Goal: Task Accomplishment & Management: Use online tool/utility

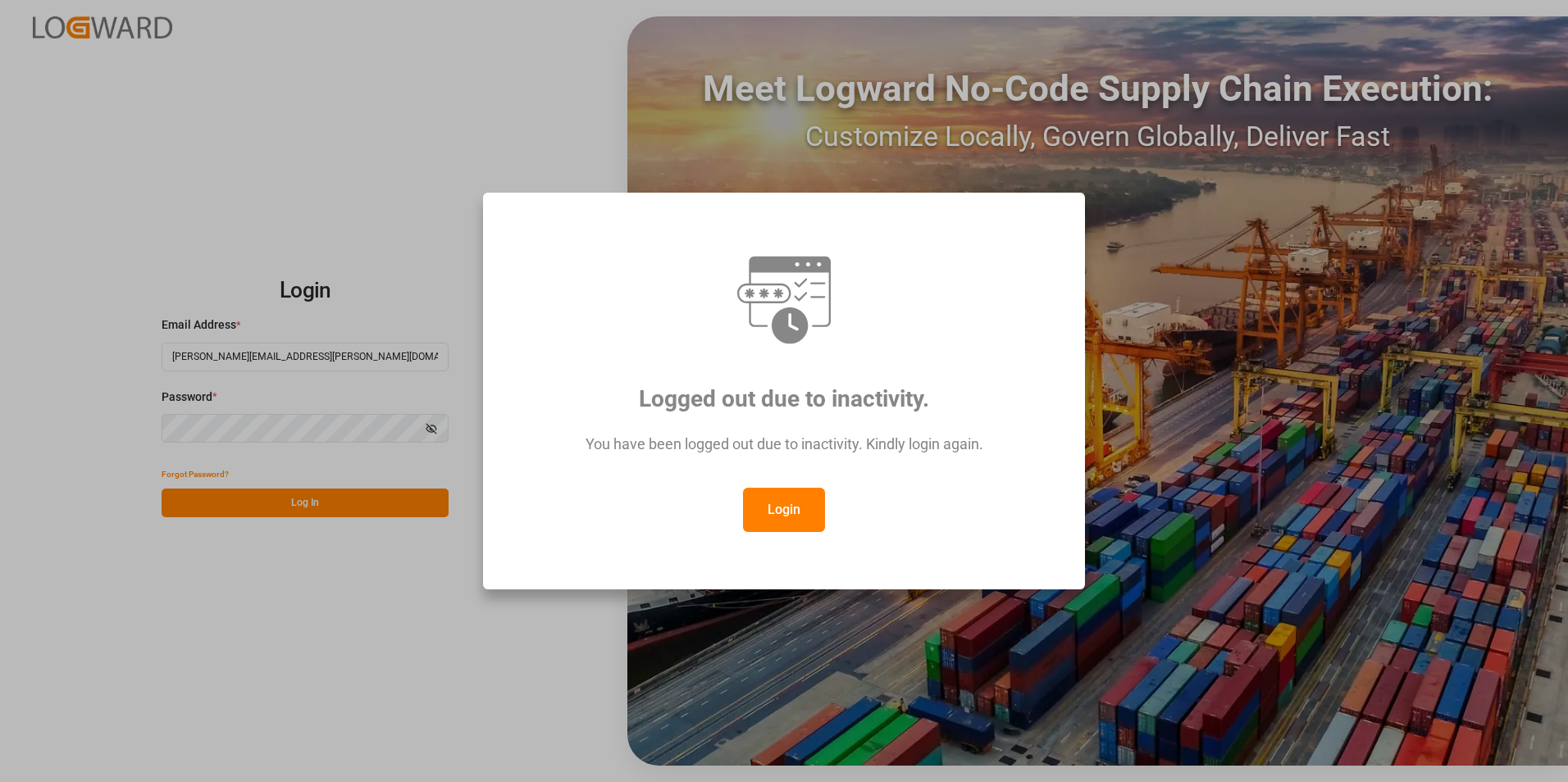
click at [777, 510] on button "Login" at bounding box center [784, 510] width 82 height 44
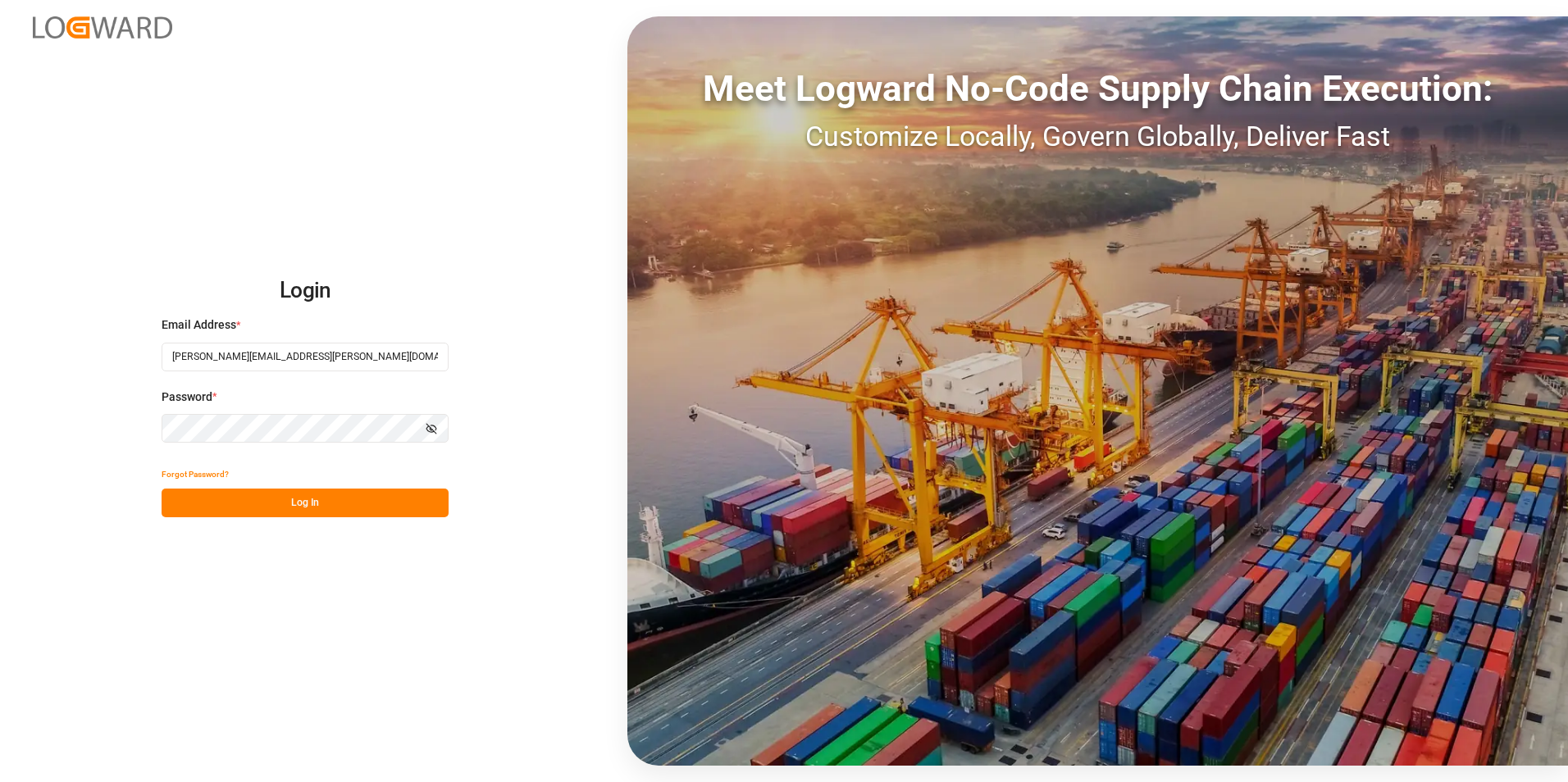
click at [318, 502] on button "Log In" at bounding box center [304, 503] width 287 height 28
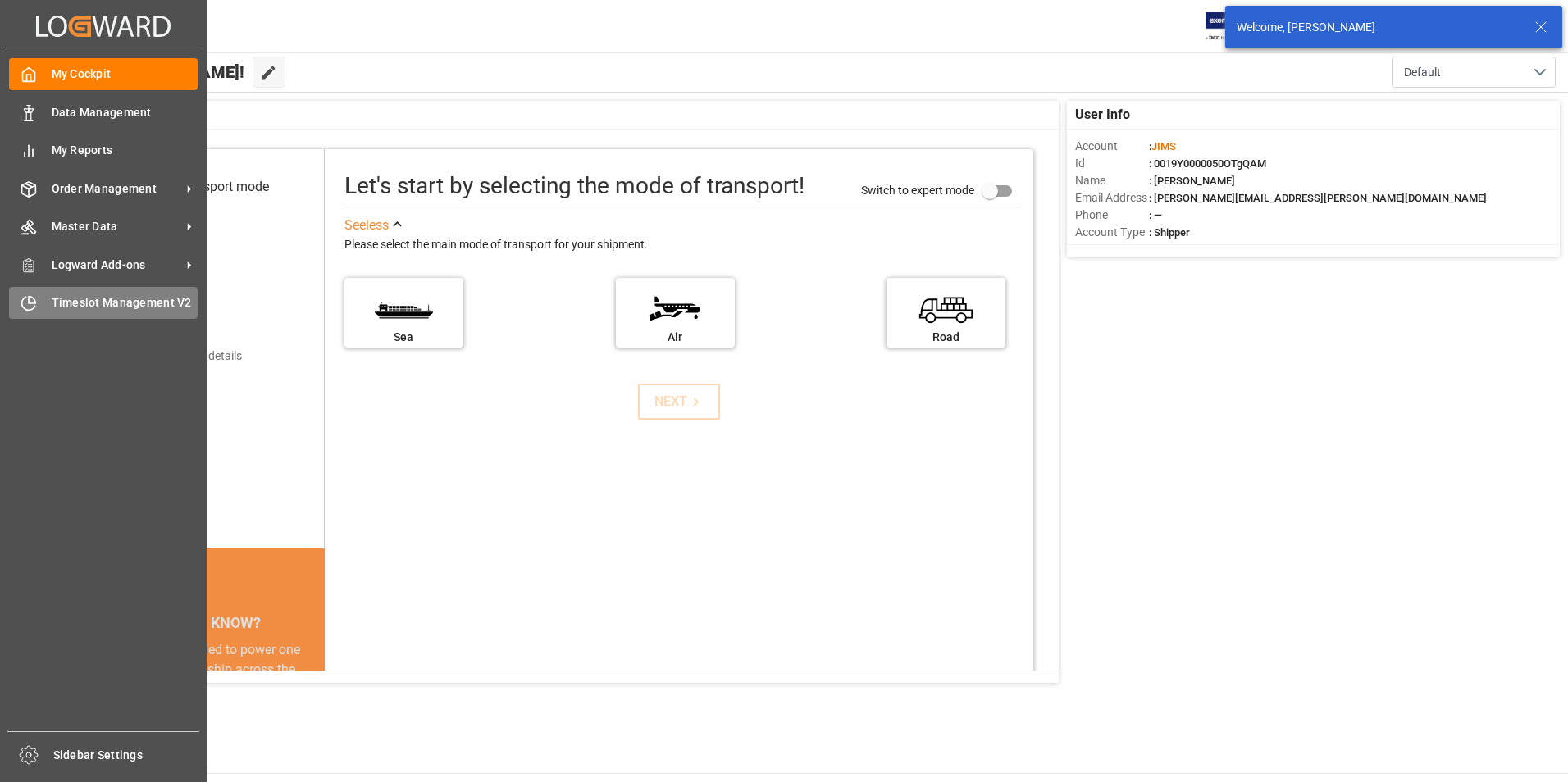
click at [79, 301] on span "Timeslot Management V2" at bounding box center [125, 302] width 147 height 17
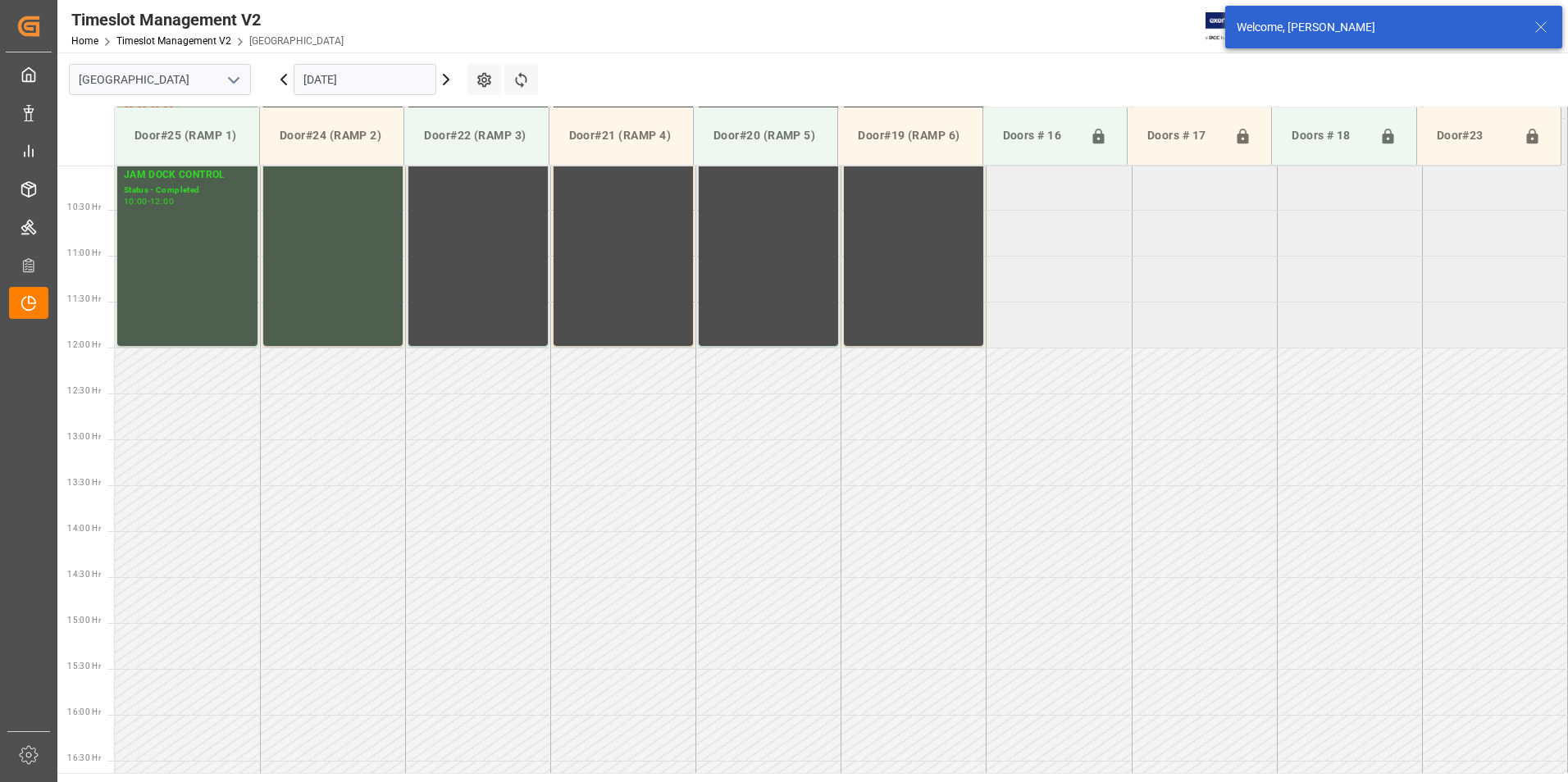
click at [368, 74] on input "[DATE]" at bounding box center [365, 79] width 142 height 31
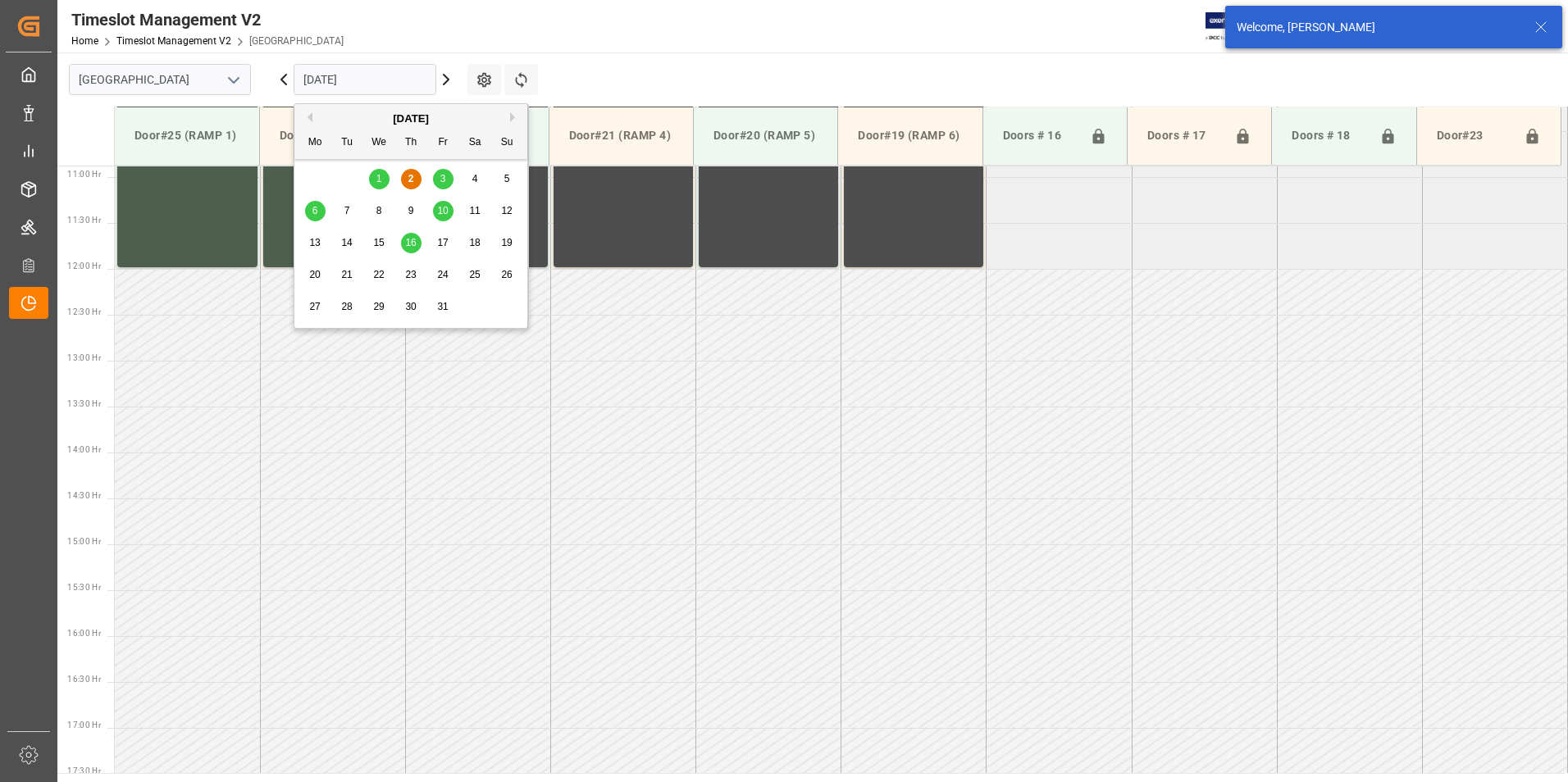
scroll to position [1001, 0]
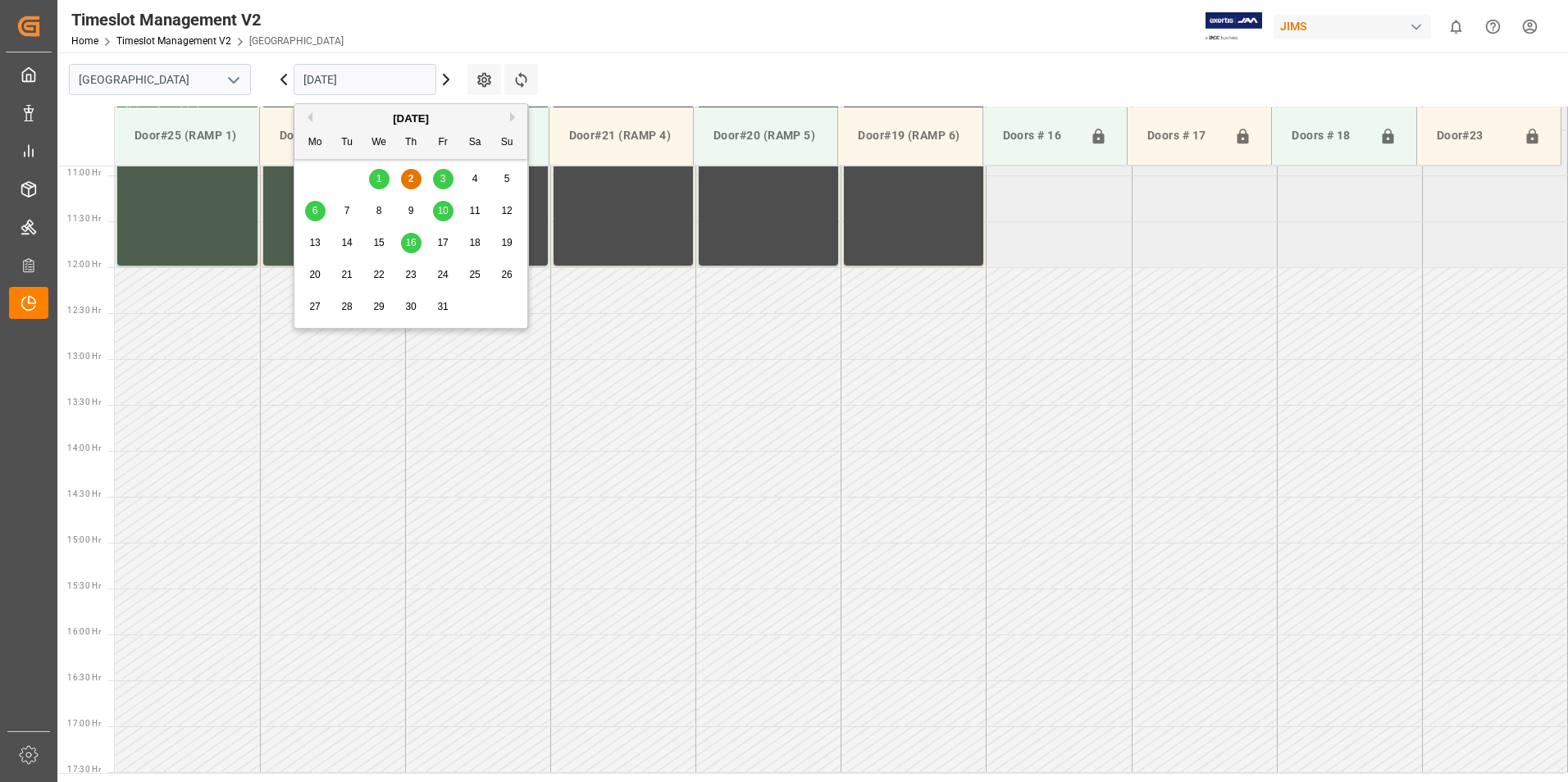
click at [314, 211] on span "6" at bounding box center [316, 211] width 6 height 11
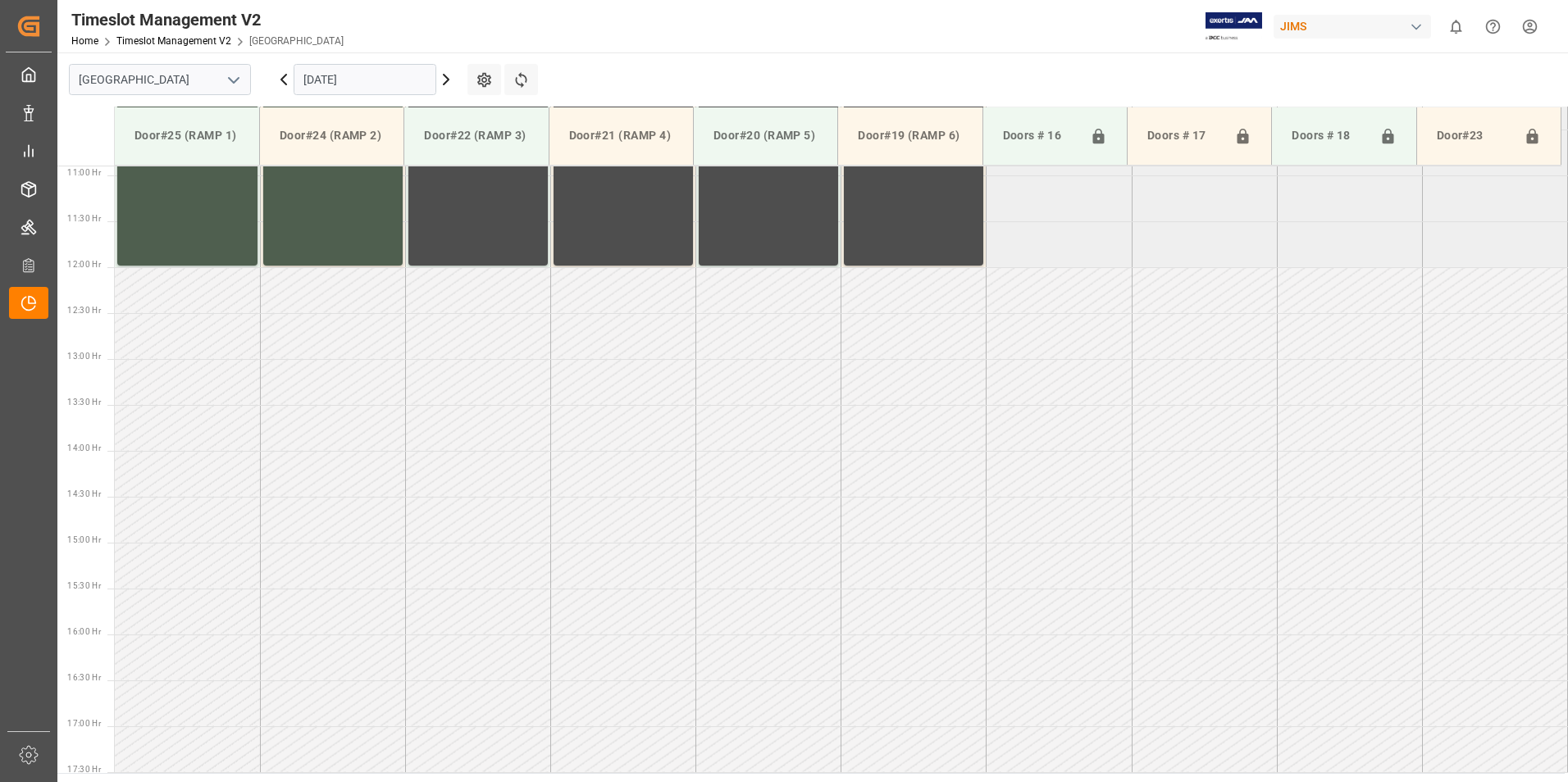
click at [357, 73] on input "[DATE]" at bounding box center [365, 79] width 142 height 31
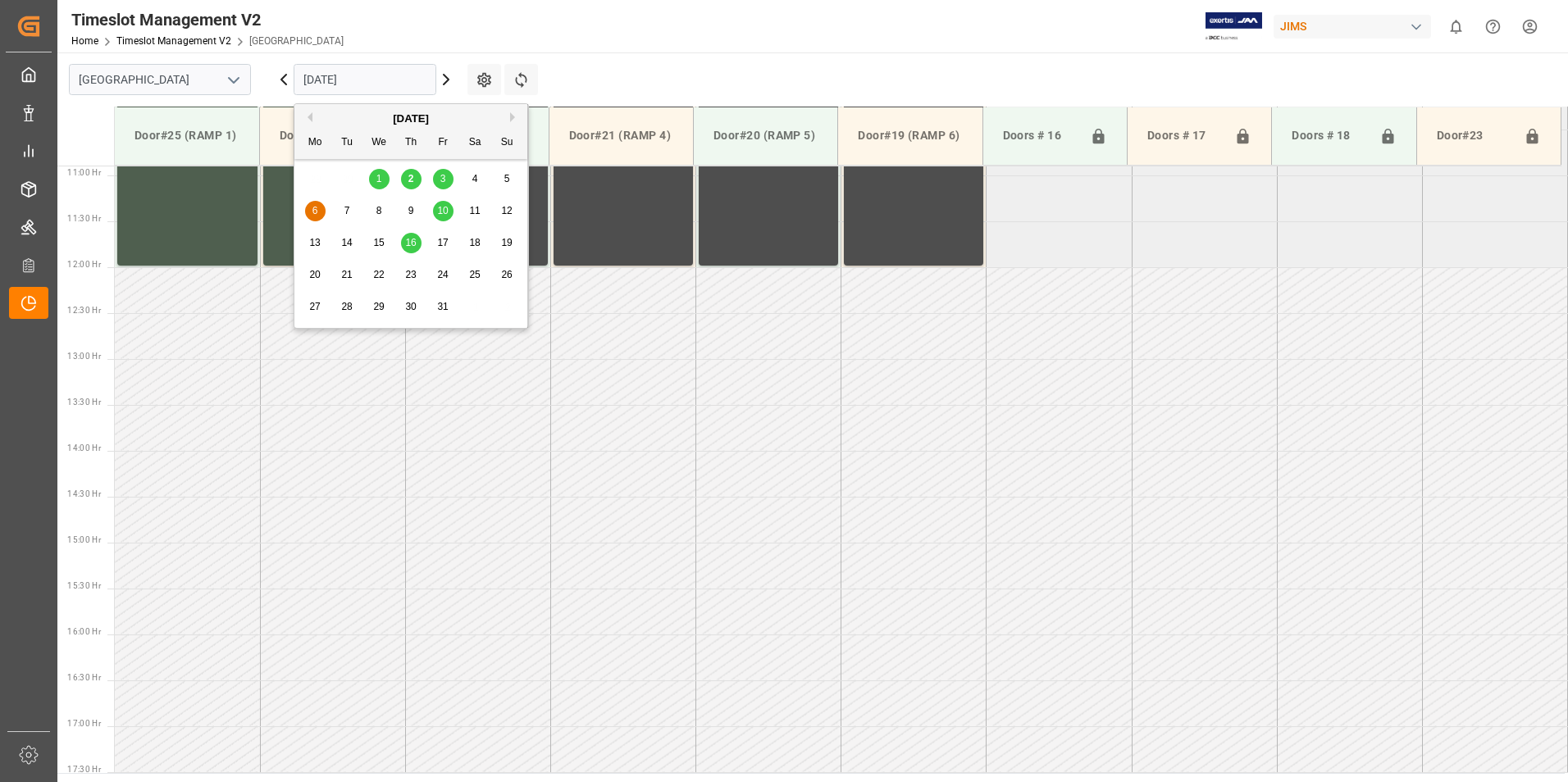
click at [345, 214] on span "7" at bounding box center [348, 211] width 6 height 11
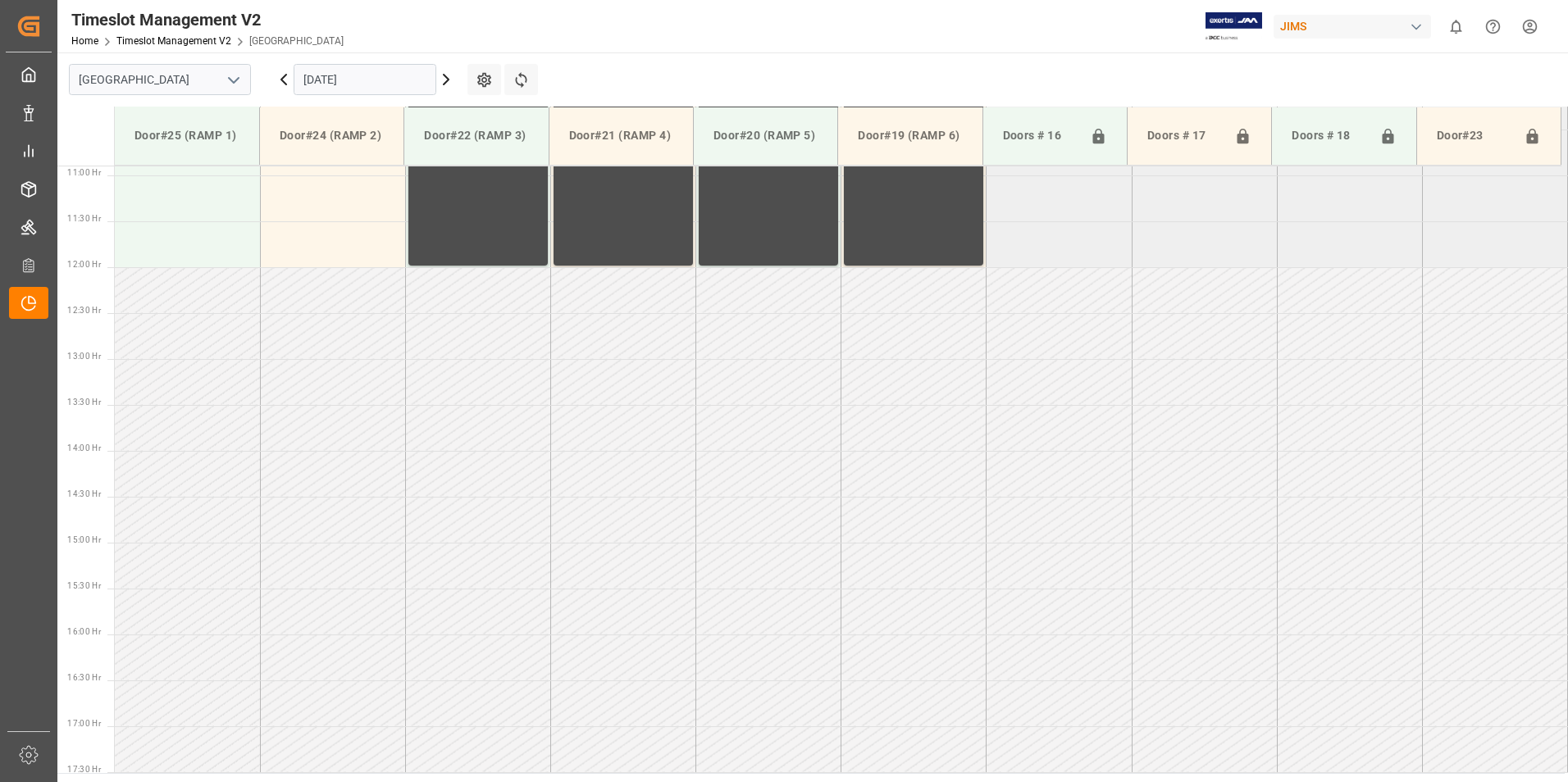
scroll to position [345, 0]
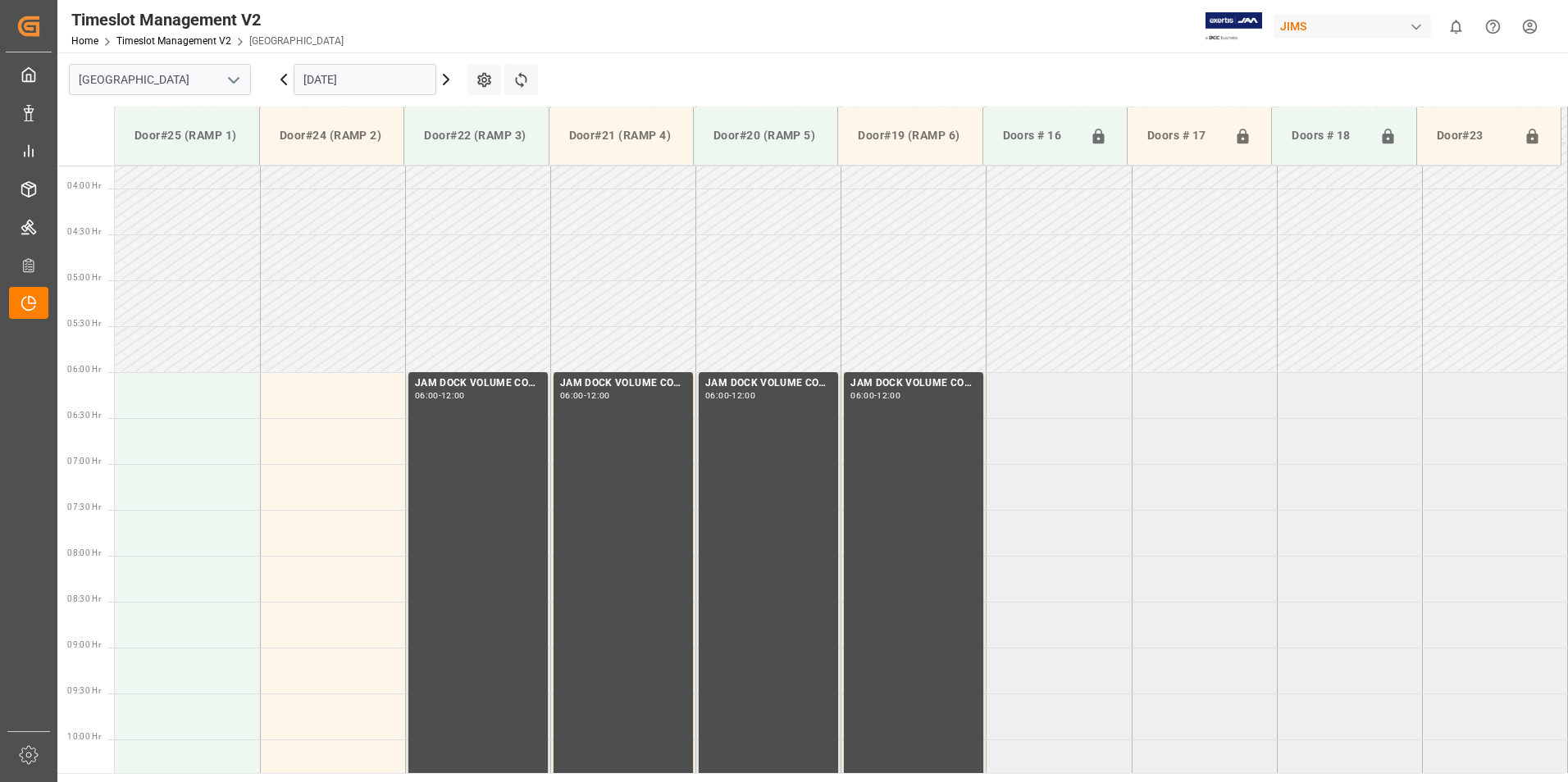
click at [356, 77] on input "[DATE]" at bounding box center [365, 79] width 142 height 31
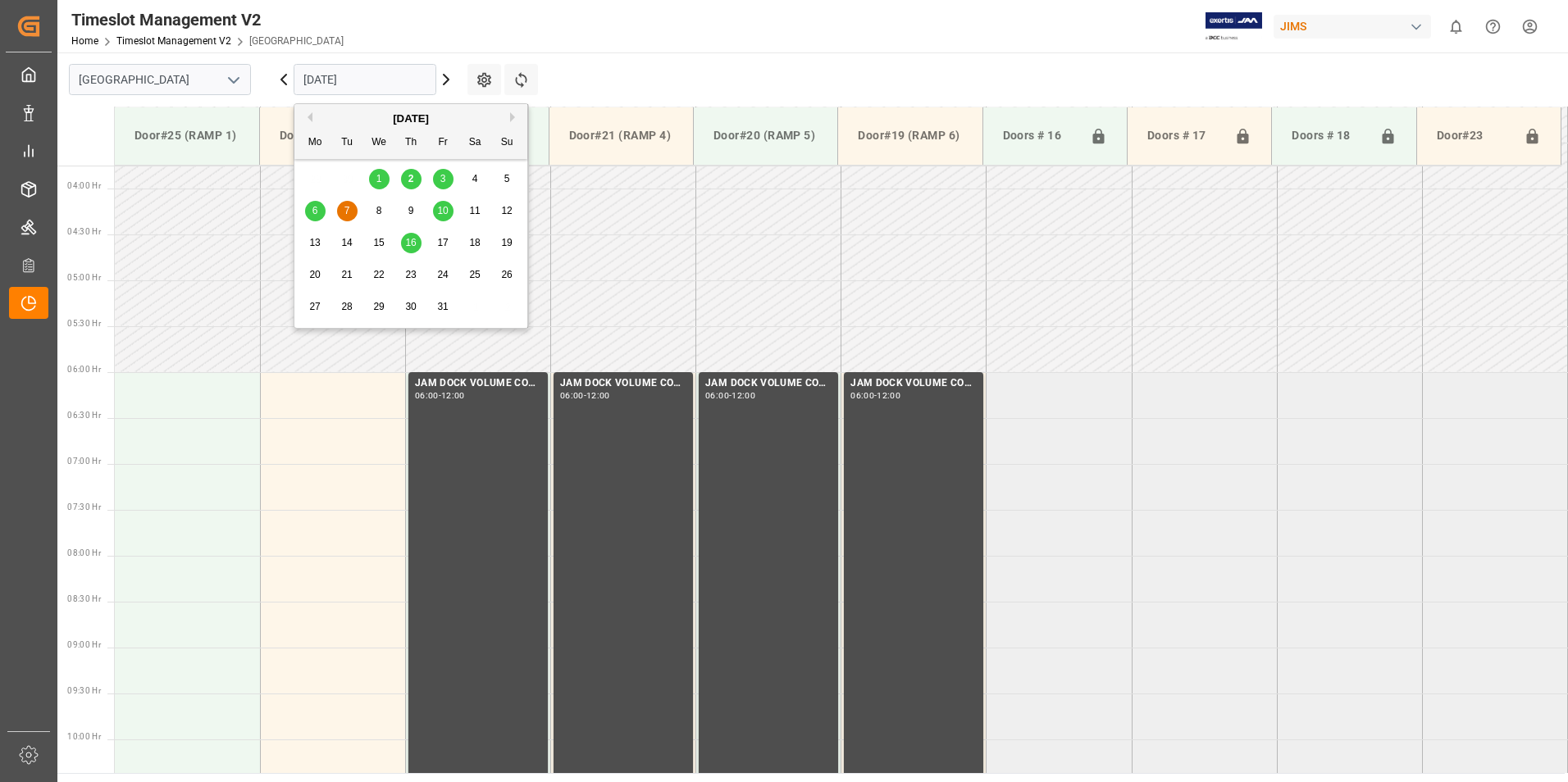
click at [311, 208] on div "6" at bounding box center [316, 211] width 21 height 20
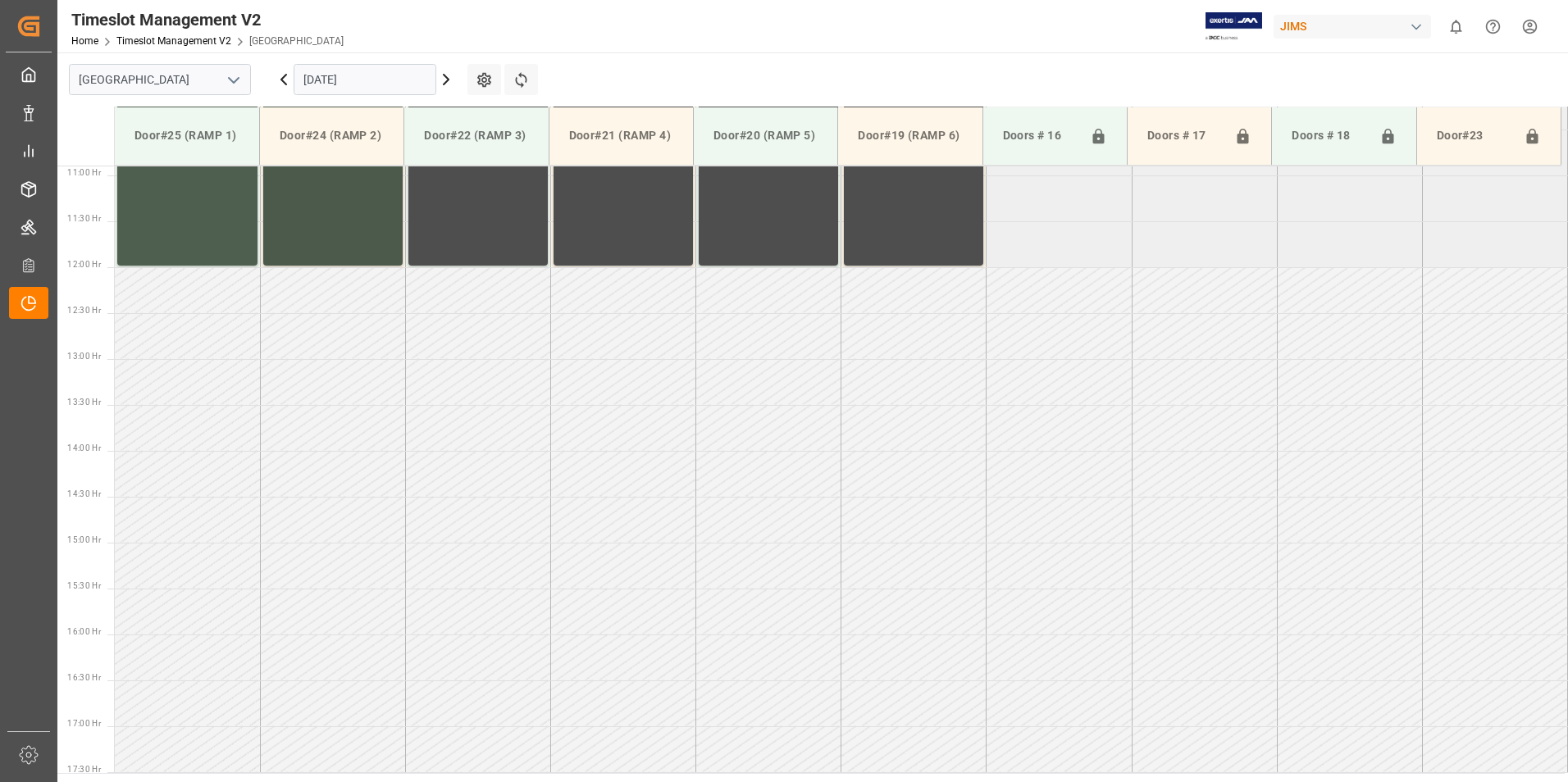
scroll to position [427, 0]
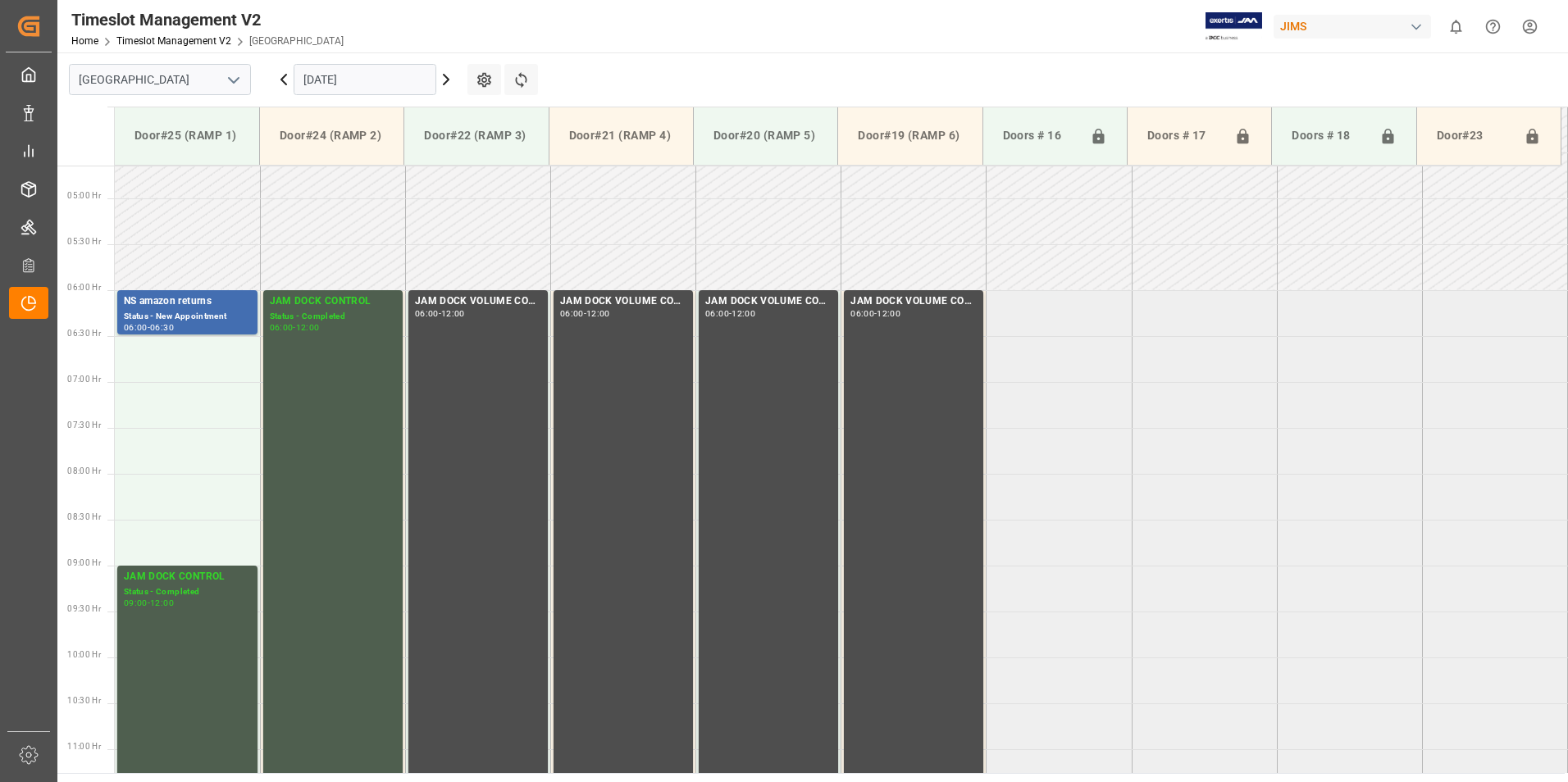
click at [343, 76] on input "[DATE]" at bounding box center [365, 79] width 142 height 31
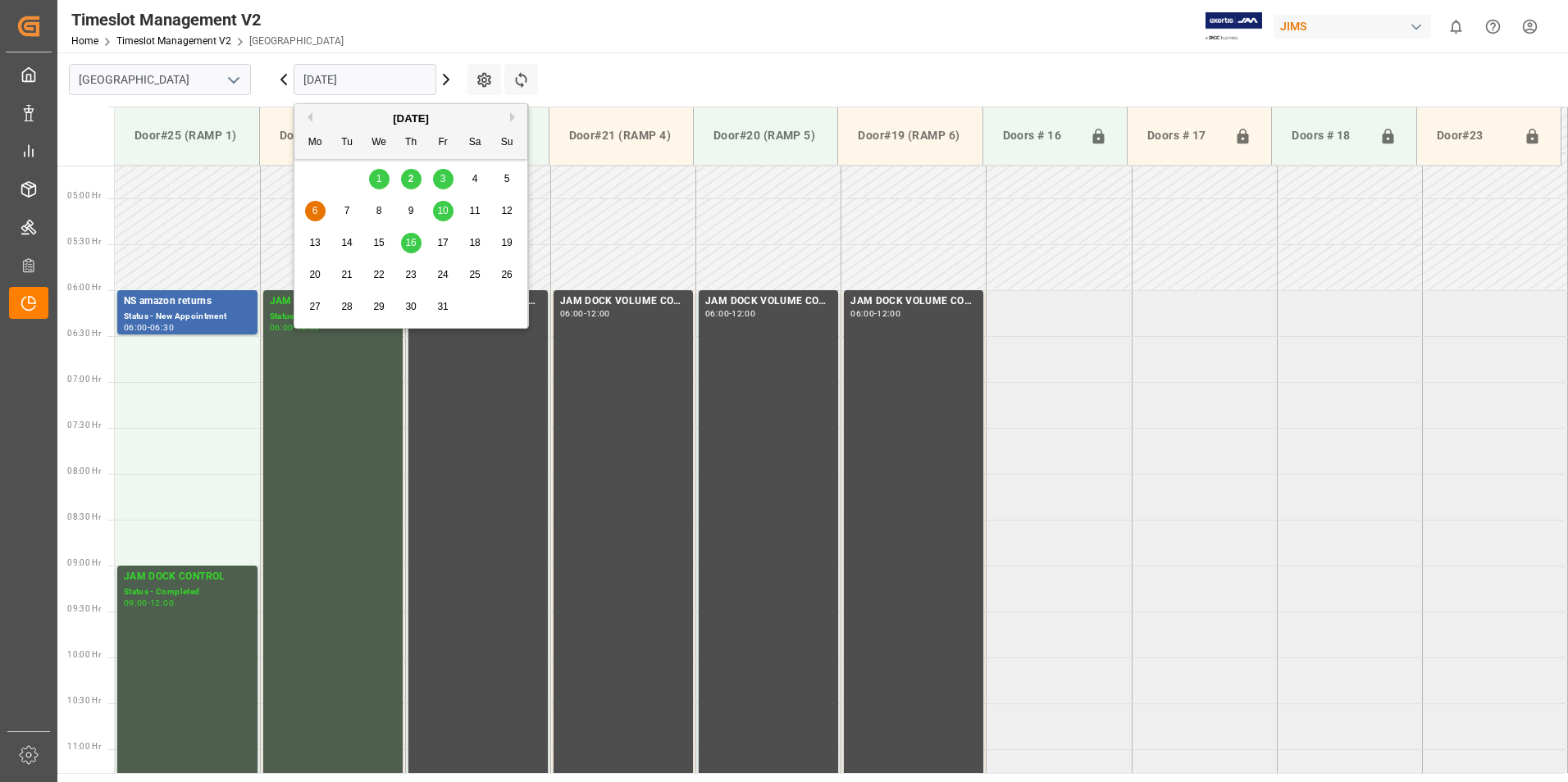
click at [447, 211] on span "10" at bounding box center [442, 211] width 10 height 11
